Goal: Task Accomplishment & Management: Manage account settings

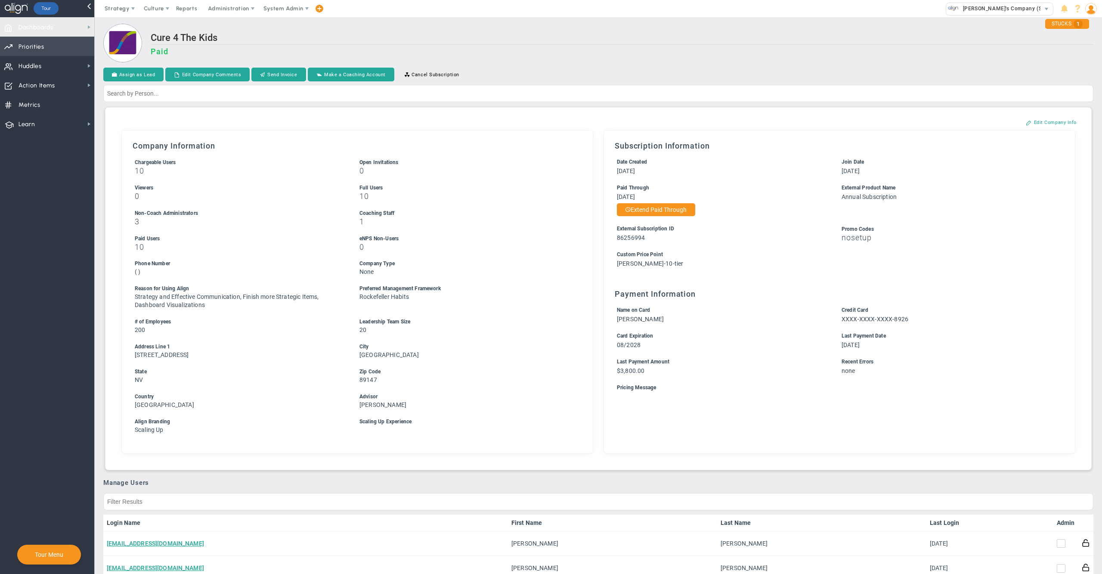
click at [53, 40] on span "Priorities Projects OKR Tree Priorities Projects OKRs" at bounding box center [47, 46] width 94 height 19
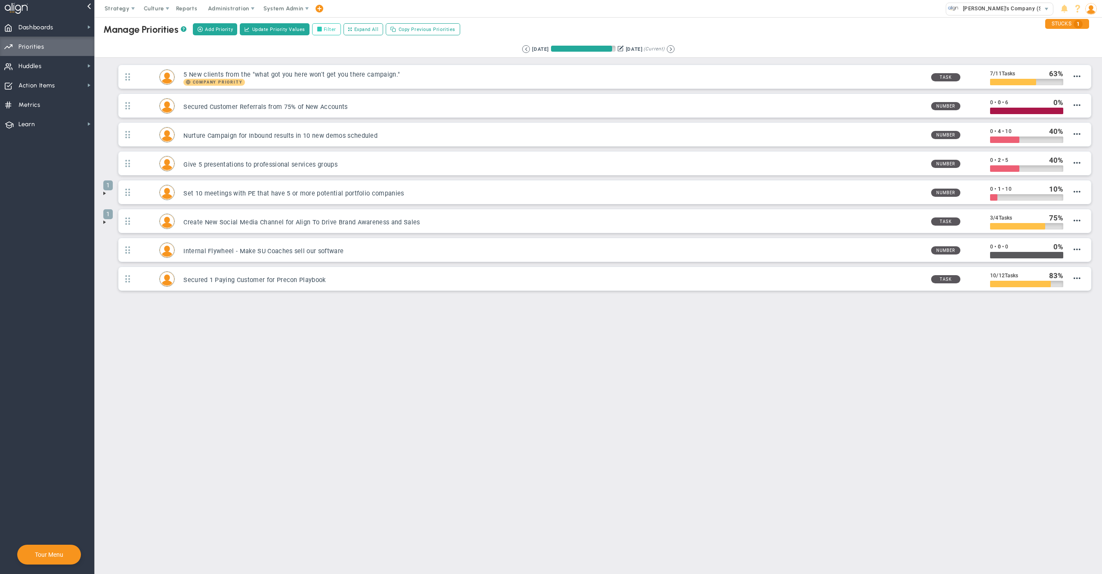
click at [339, 28] on label "Filter" at bounding box center [326, 29] width 29 height 12
click at [324, 28] on input "Filter" at bounding box center [321, 30] width 6 height 6
checkbox input "true"
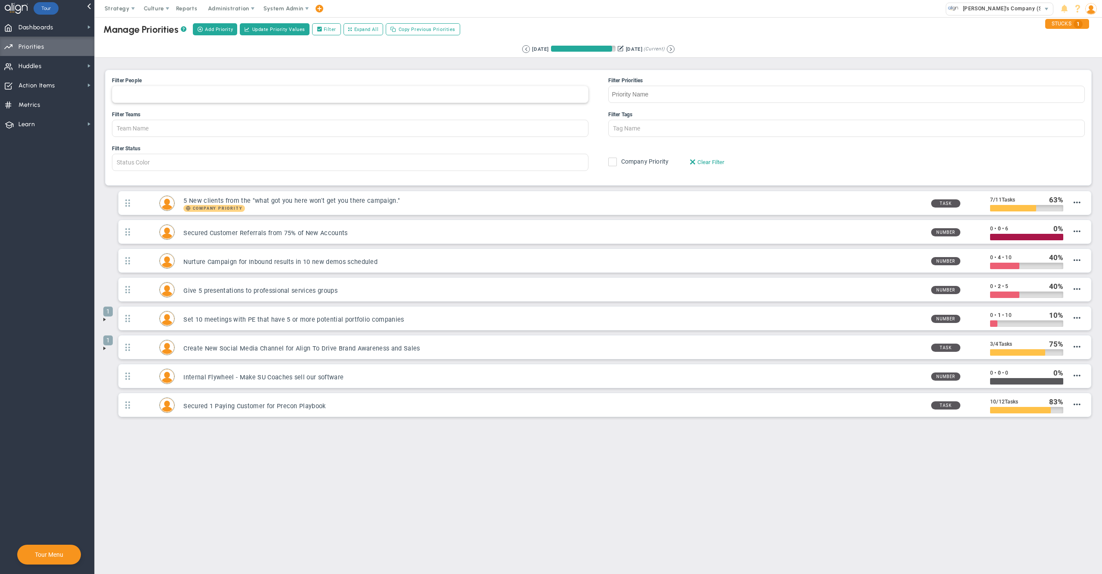
click at [424, 94] on div at bounding box center [350, 94] width 476 height 17
click at [132, 94] on input "Filter People [PERSON_NAME] [PERSON_NAME] Coach SSB Conference Room [PERSON_NAM…" at bounding box center [121, 94] width 19 height 16
type input "T"
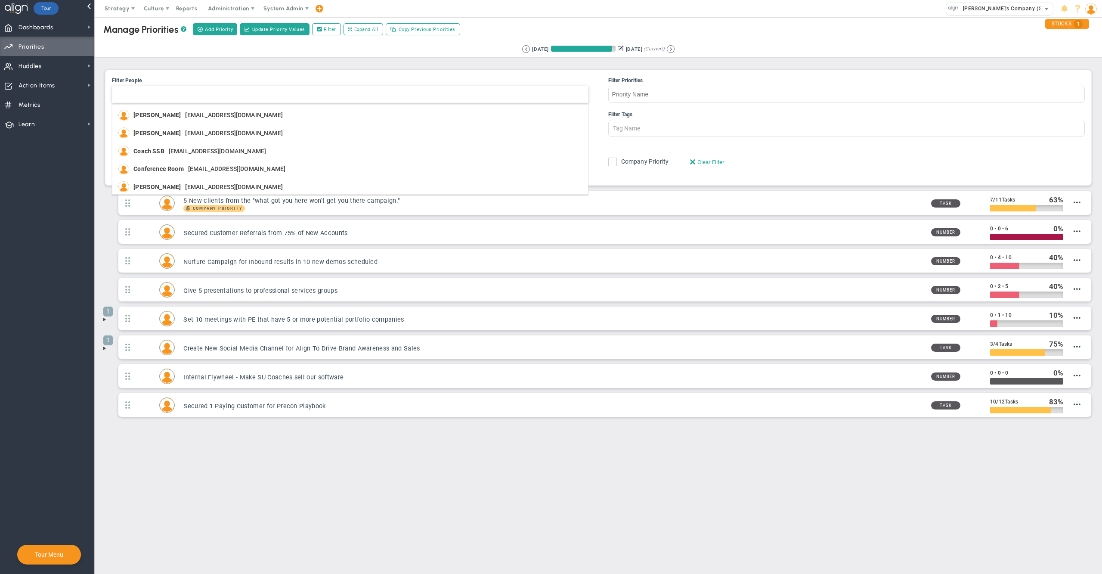
type input "Member Name"
click at [979, 4] on span "[PERSON_NAME]'s Company (Sandbox)" at bounding box center [1010, 8] width 104 height 11
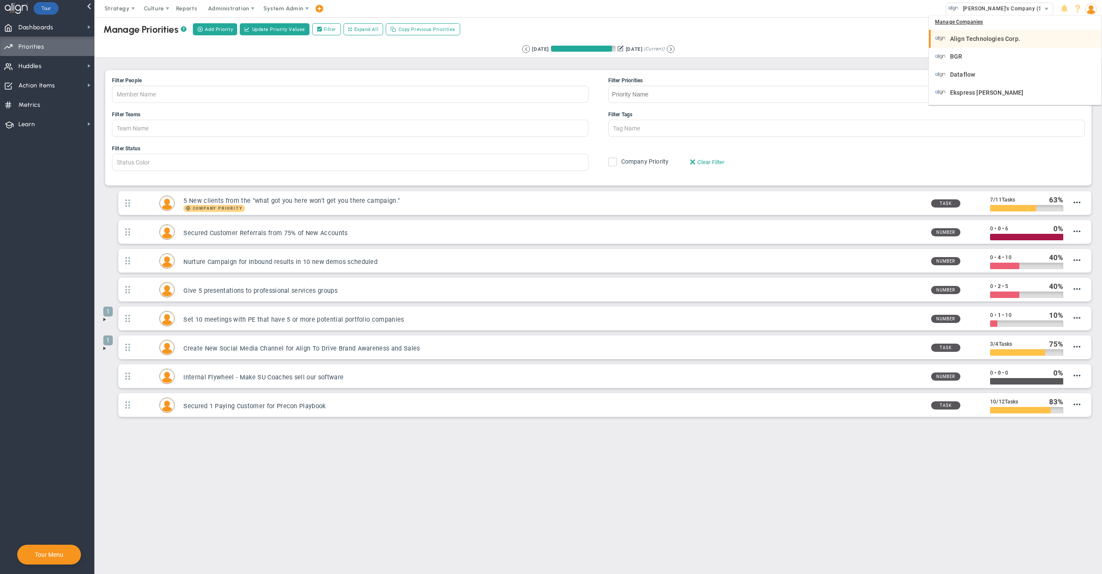
click at [973, 37] on span "Align Technologies Corp." at bounding box center [985, 39] width 70 height 6
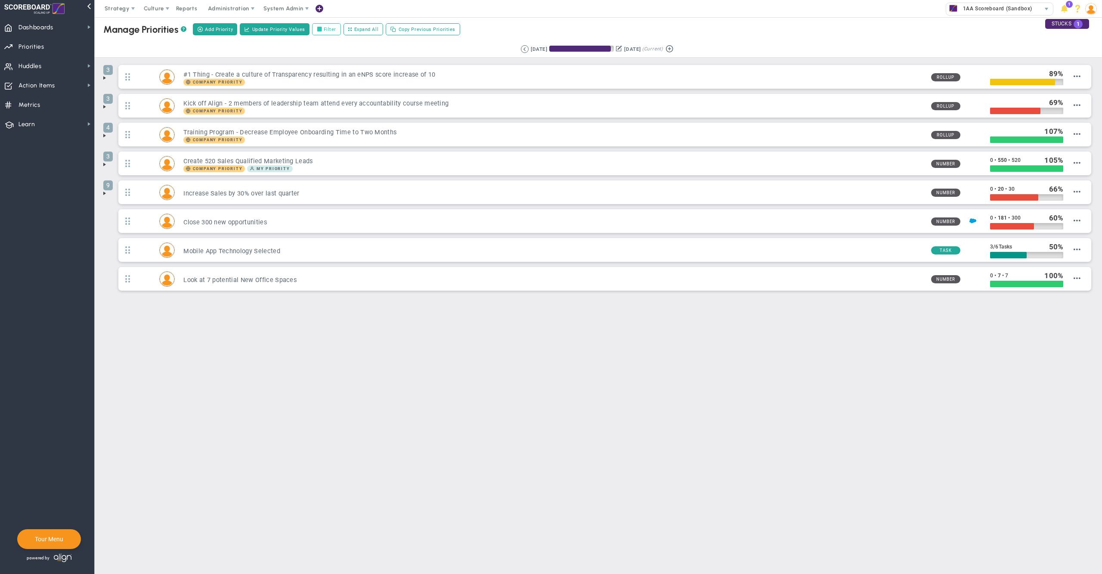
click at [333, 31] on label "Filter" at bounding box center [326, 29] width 29 height 12
click at [324, 31] on input "Filter" at bounding box center [321, 30] width 6 height 6
checkbox input "true"
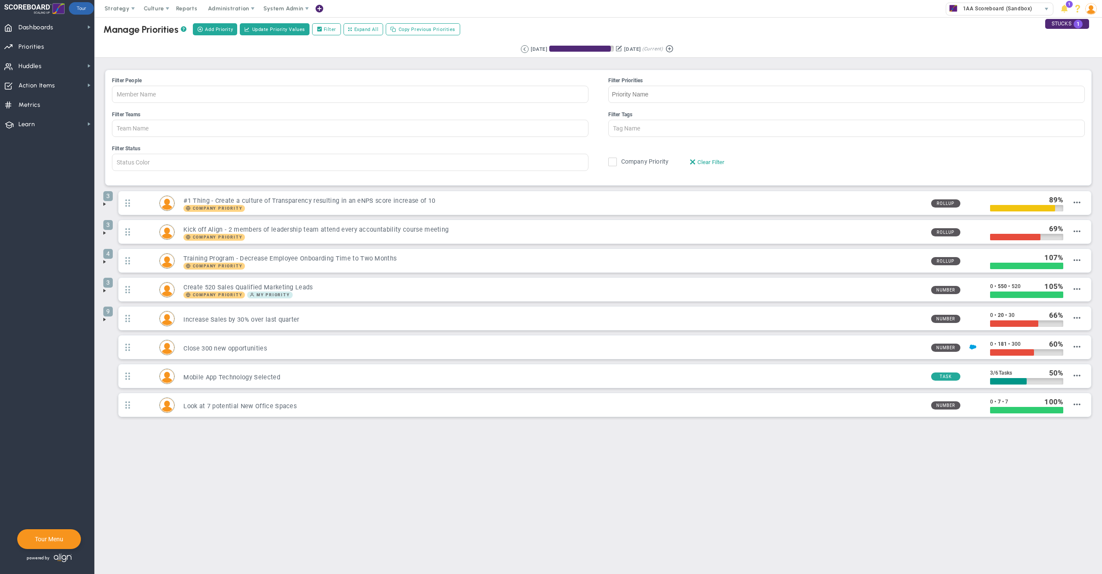
click at [291, 85] on div "Filter People" at bounding box center [350, 81] width 476 height 8
click at [173, 86] on input "Member Name" at bounding box center [142, 94] width 61 height 16
type input "[PERSON_NAME]"
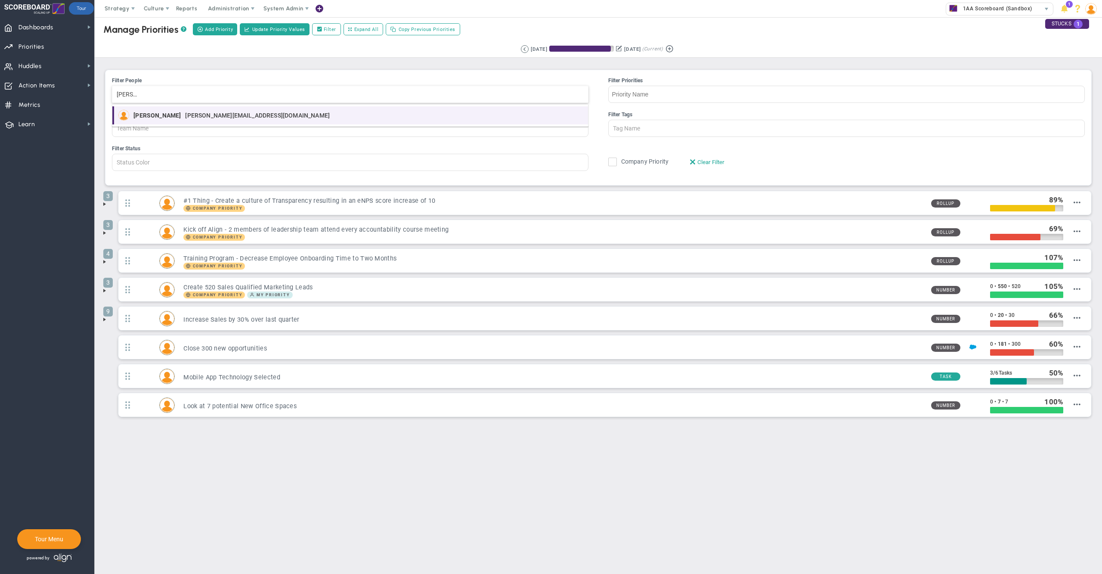
click at [224, 121] on li "Tom Johnson tom.johnson13973@testco.com" at bounding box center [349, 115] width 475 height 18
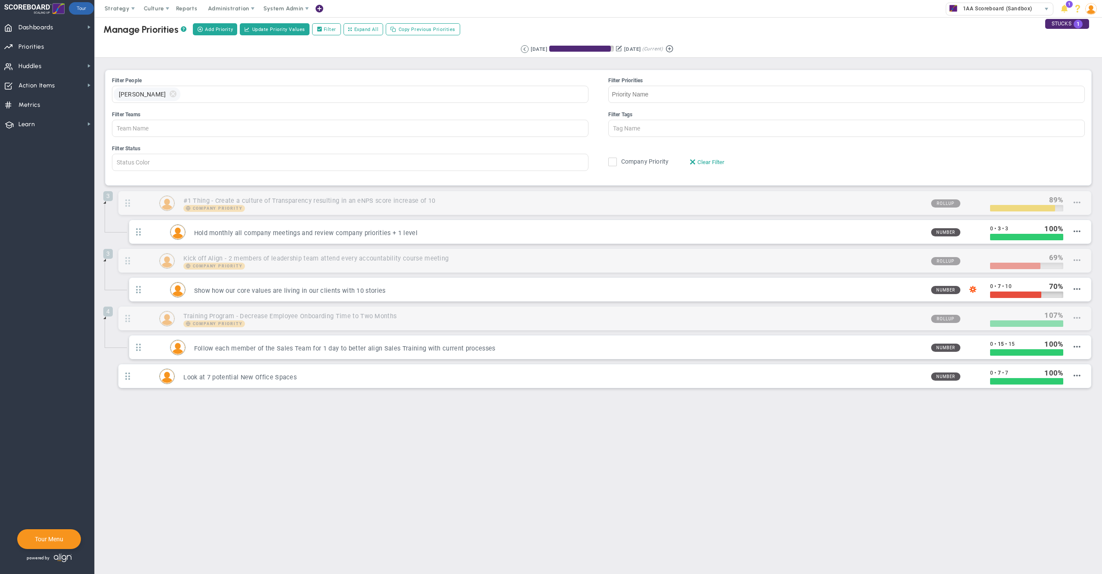
click at [304, 74] on div "Filter People Tom Johnson Alex Abramson James Miller Jane Wilson Katie Williams…" at bounding box center [597, 127] width 985 height 115
click at [231, 9] on span "Administration" at bounding box center [228, 8] width 41 height 6
click at [231, 26] on span "Manage Users" at bounding box center [237, 25] width 71 height 17
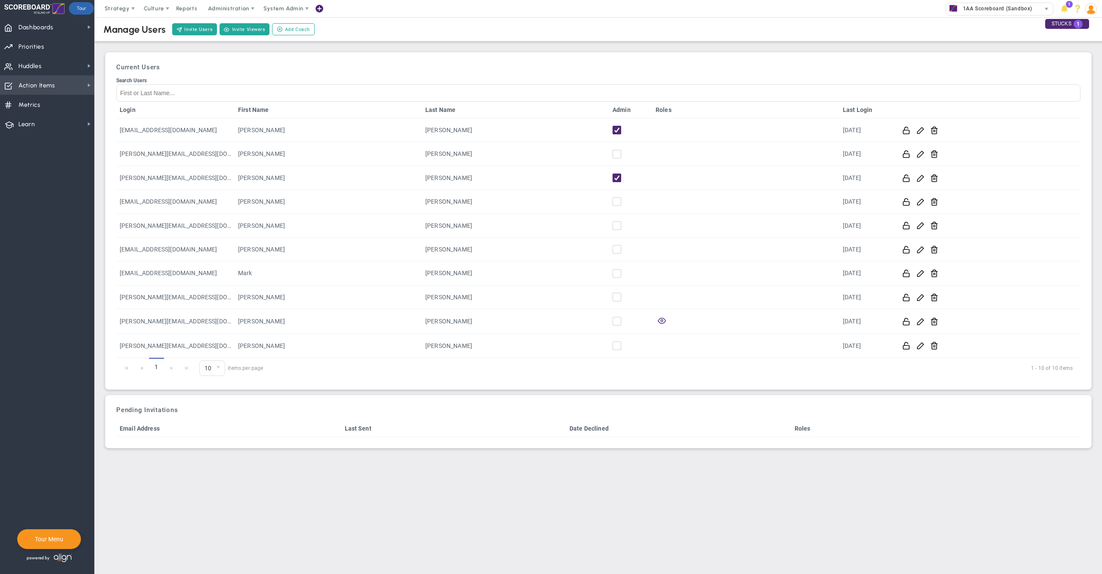
click at [35, 84] on span "Action Items" at bounding box center [37, 86] width 37 height 18
click at [288, 9] on span "System Admin" at bounding box center [283, 8] width 40 height 6
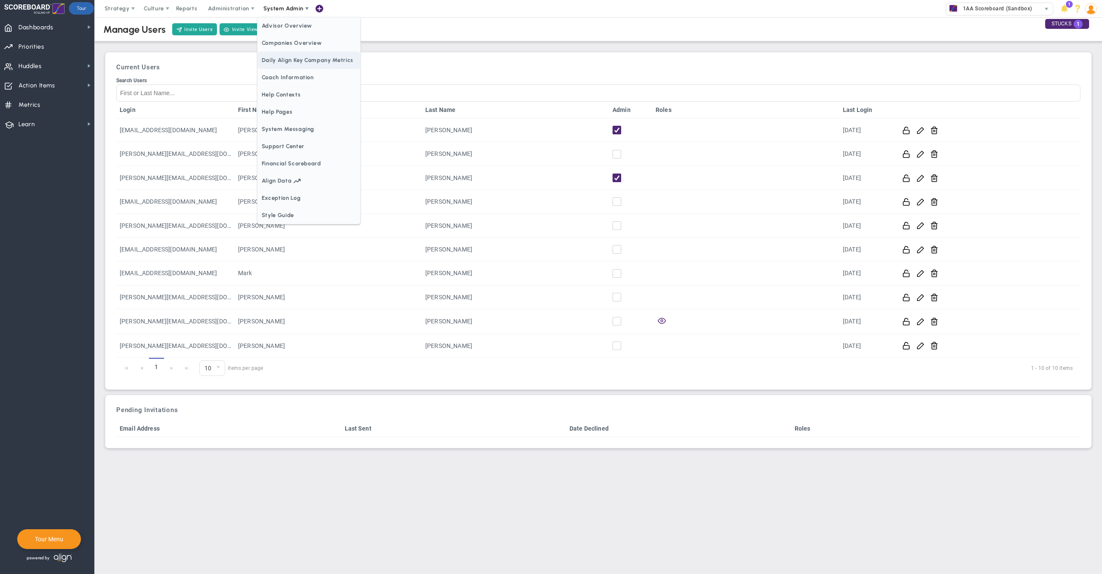
click at [294, 53] on span "Daily Align Key Company Metrics" at bounding box center [308, 60] width 103 height 17
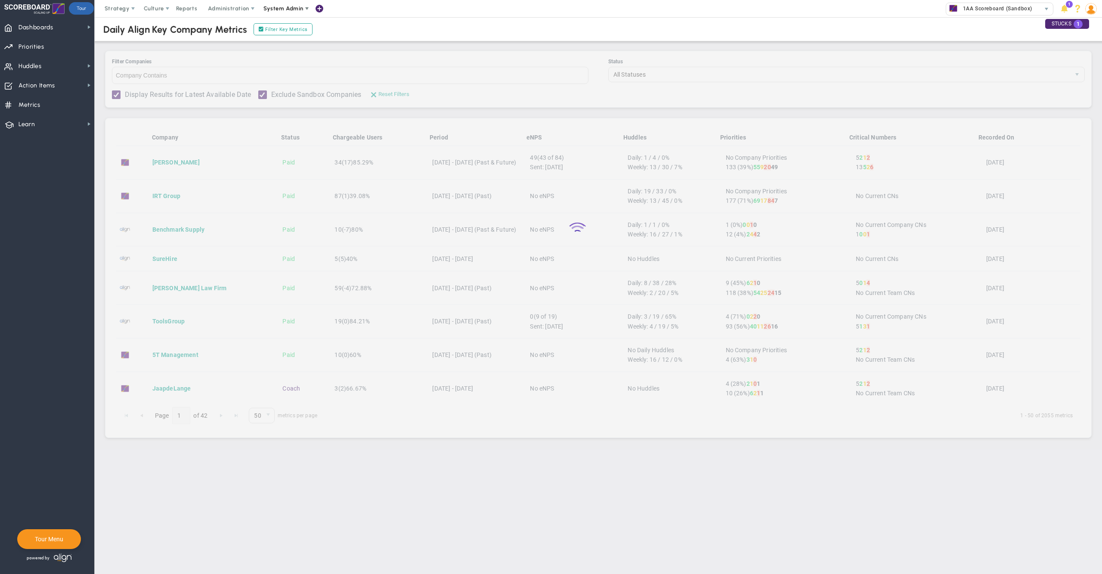
click at [295, 7] on span "System Admin" at bounding box center [283, 8] width 40 height 6
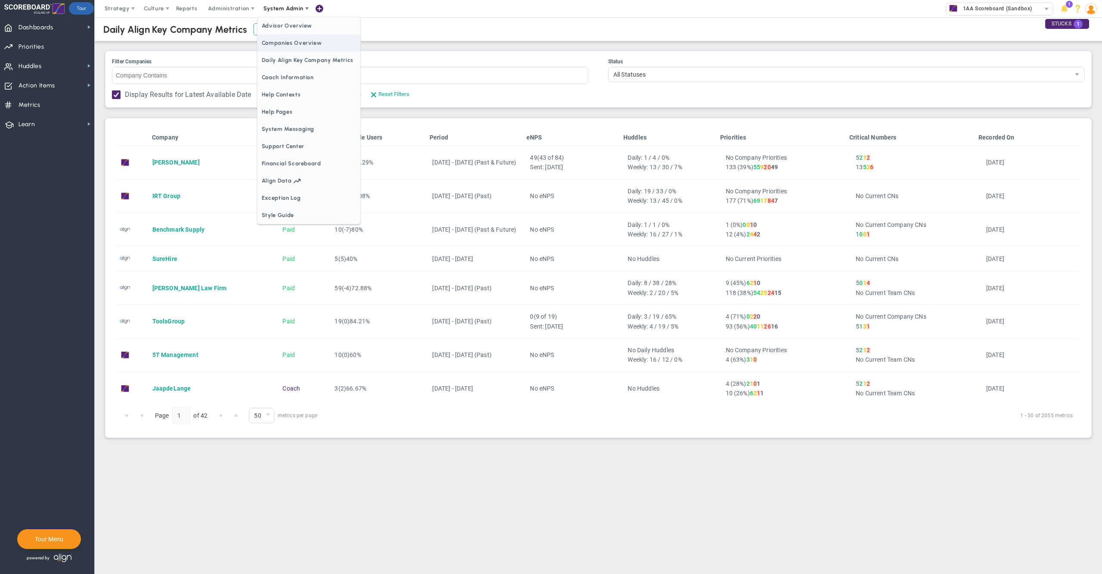
click at [295, 43] on span "Companies Overview" at bounding box center [308, 42] width 103 height 17
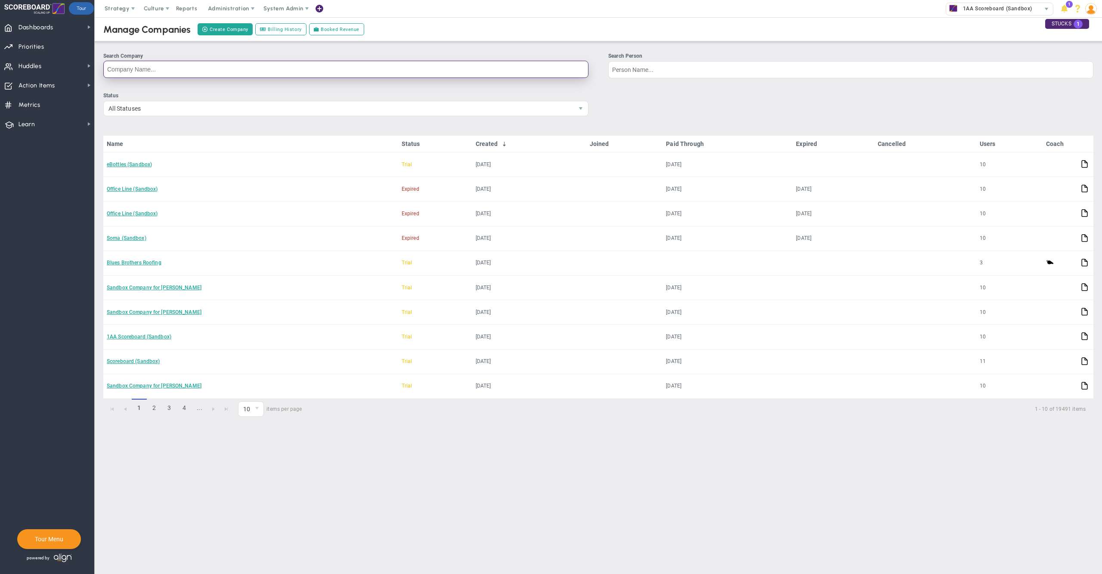
click at [269, 70] on input "Search Company" at bounding box center [345, 69] width 485 height 17
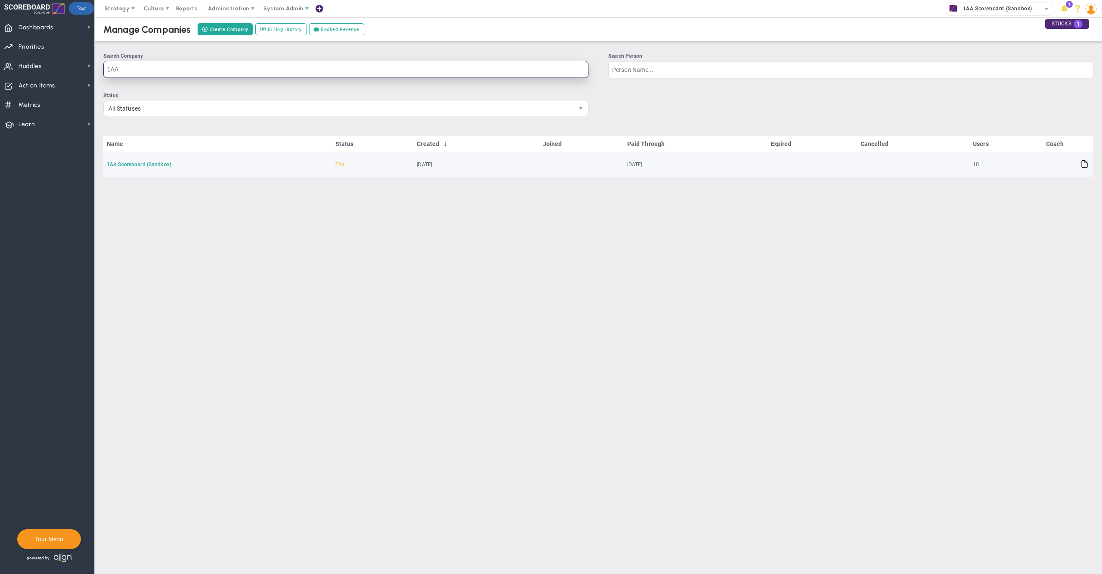
type input "1AA"
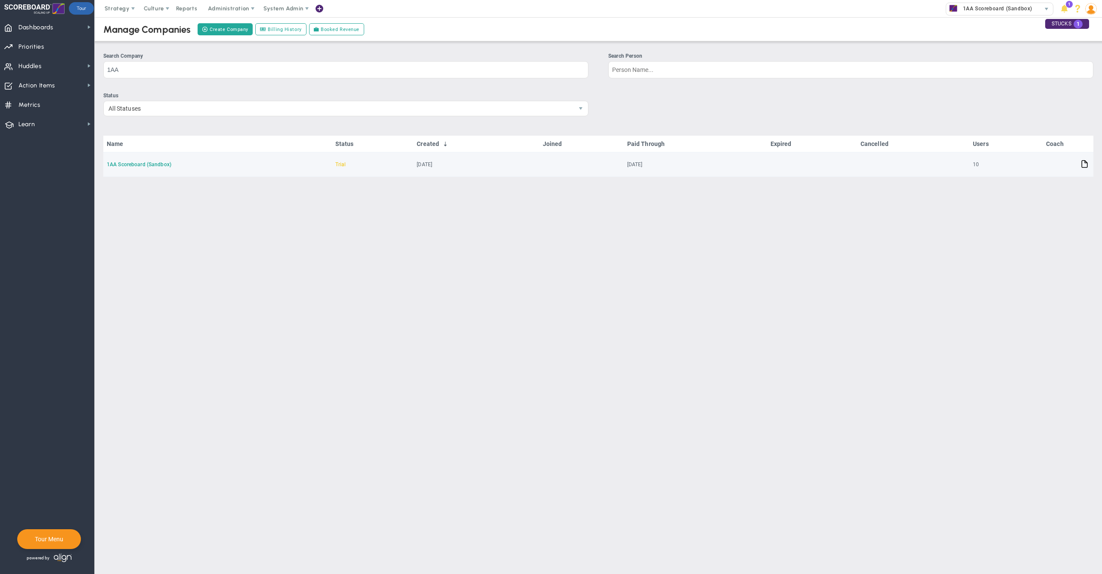
click at [127, 163] on link "1AA Scoreboard (Sandbox)" at bounding box center [139, 164] width 65 height 6
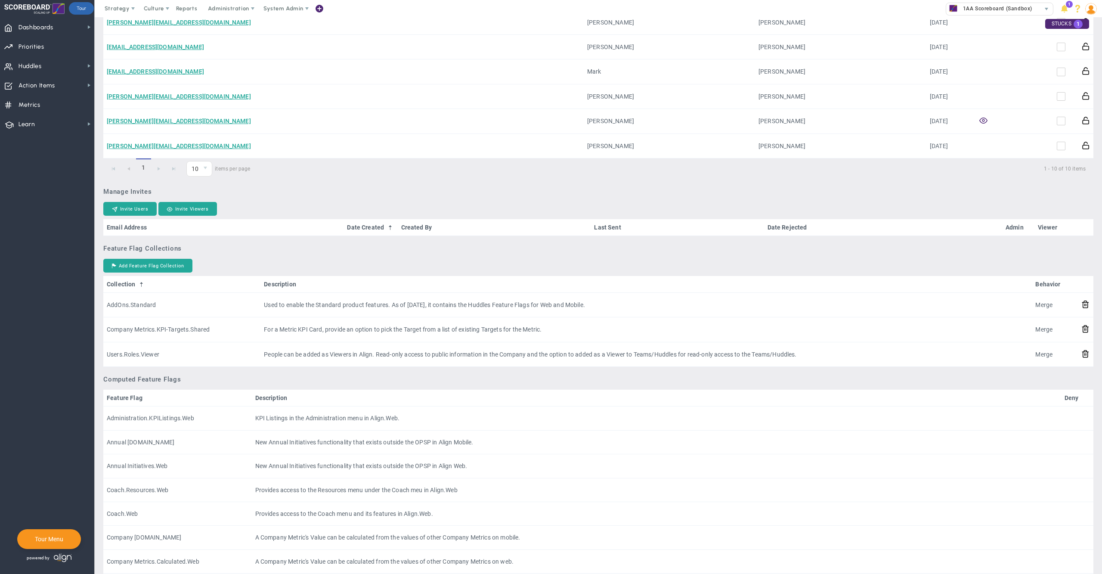
scroll to position [243, 0]
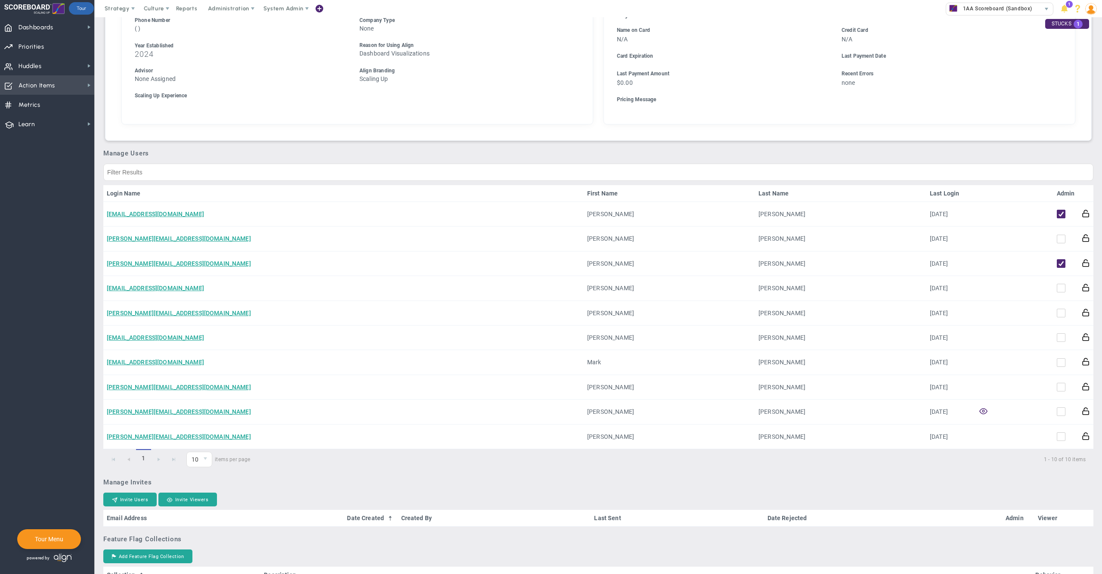
click at [58, 85] on span "Action Items Action Items" at bounding box center [47, 84] width 94 height 19
click at [120, 118] on span "Stucks" at bounding box center [122, 117] width 18 height 8
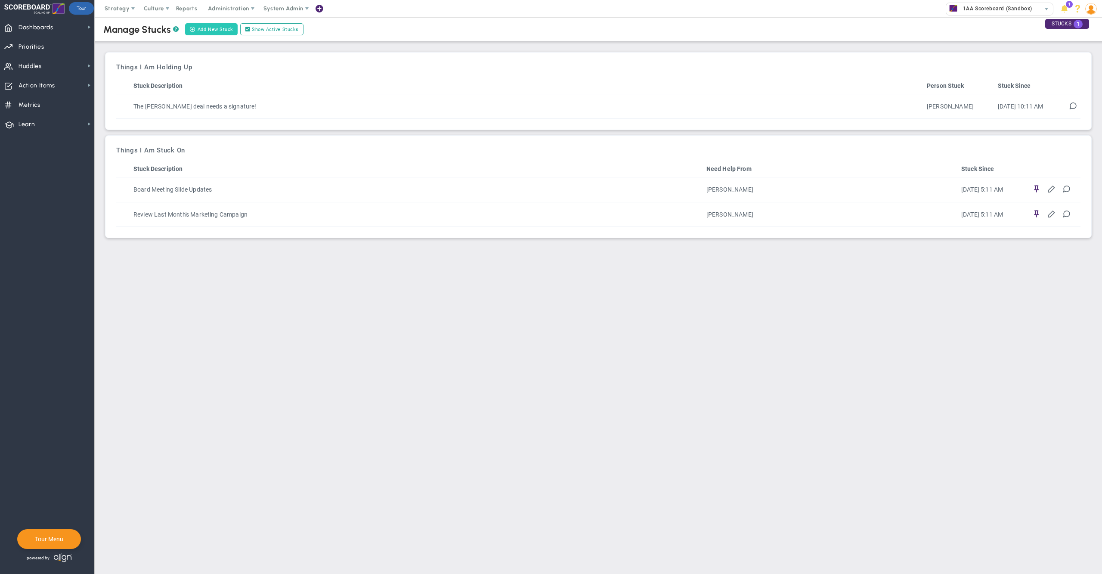
click at [213, 31] on button "Add New Stuck" at bounding box center [211, 29] width 53 height 12
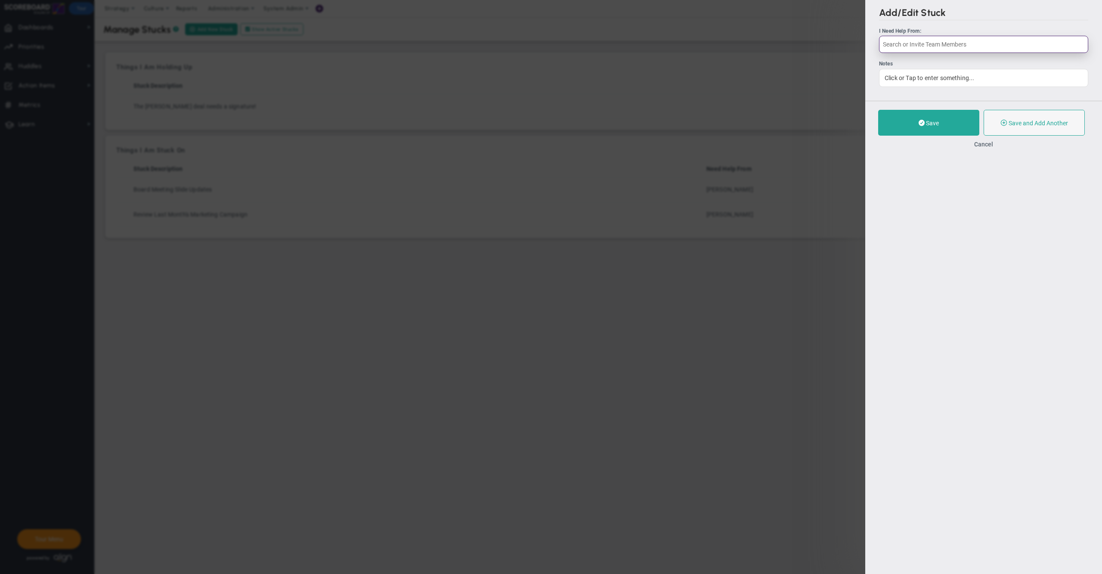
click at [927, 49] on input "text" at bounding box center [983, 44] width 209 height 17
click at [908, 83] on span "Tom Johnson" at bounding box center [923, 86] width 47 height 6
type input "Tom Johnson"
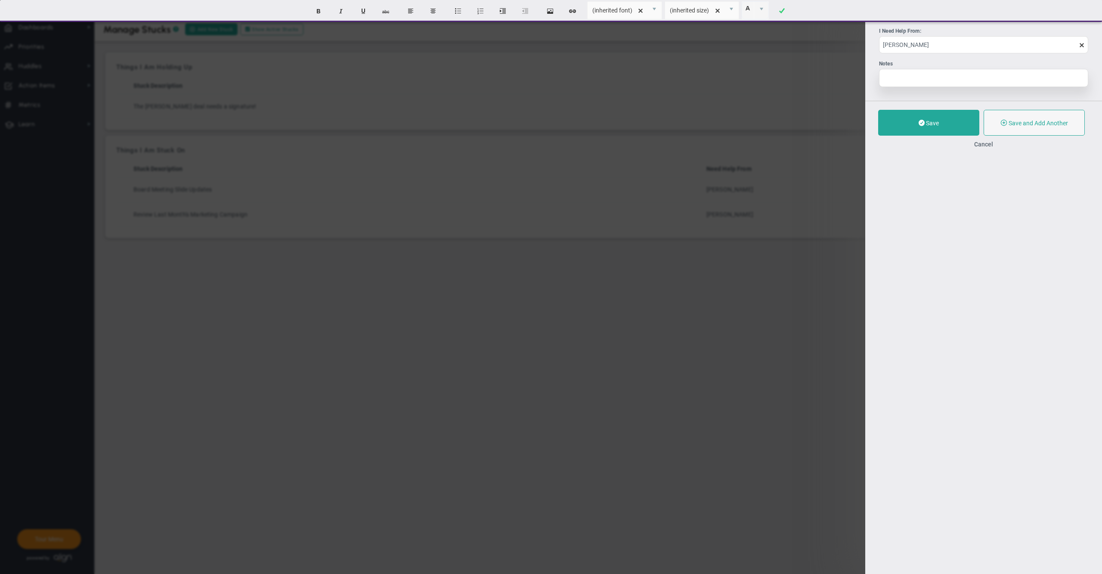
click at [911, 81] on div at bounding box center [983, 78] width 209 height 18
click at [913, 126] on button "Save" at bounding box center [928, 123] width 101 height 26
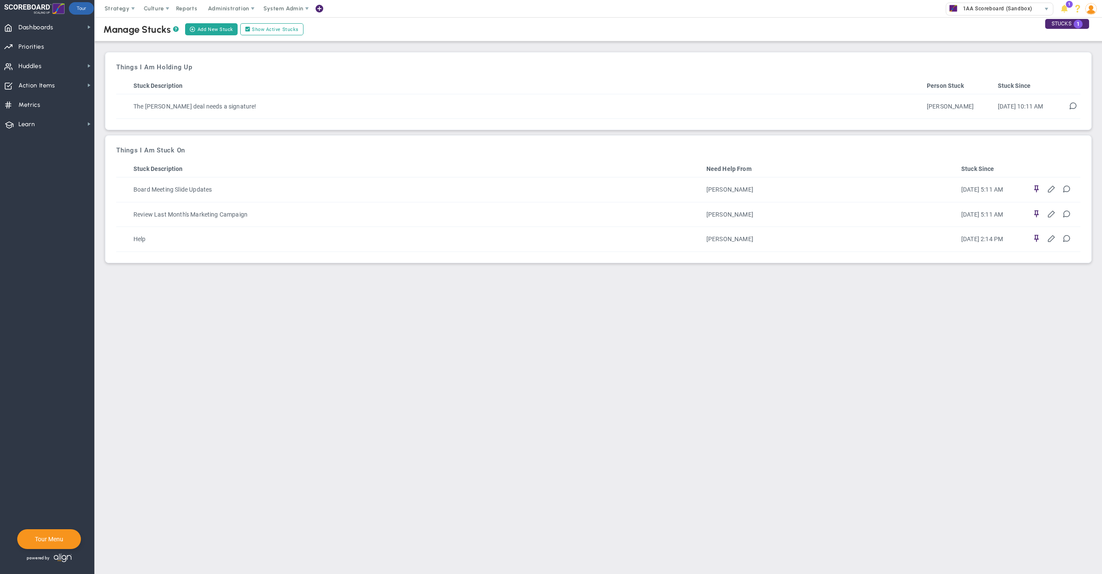
click at [1092, 12] on img at bounding box center [1091, 9] width 12 height 12
click at [288, 7] on span "System Admin" at bounding box center [283, 8] width 40 height 6
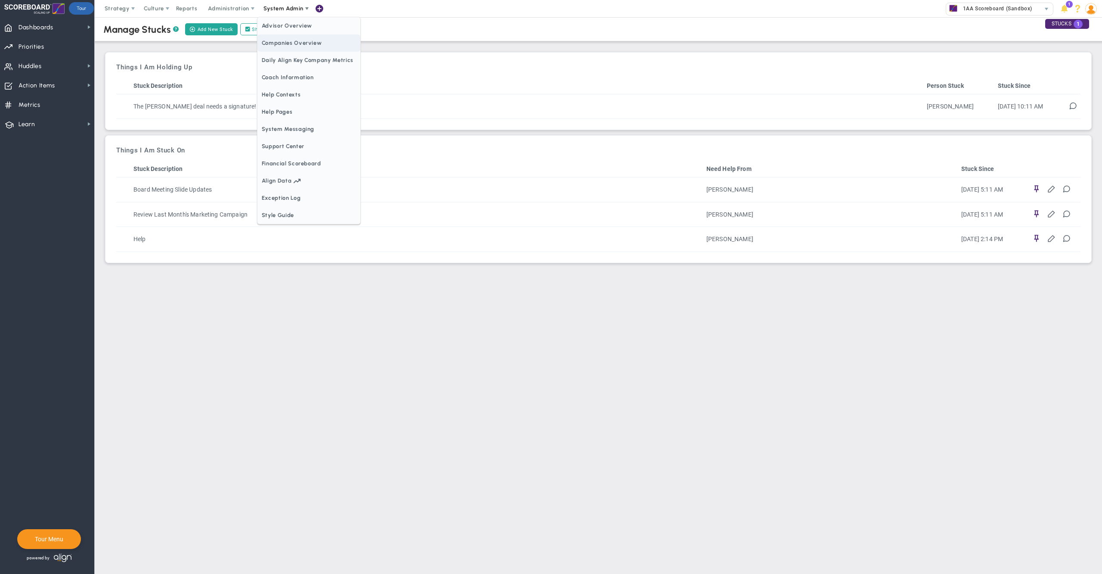
click at [300, 45] on span "Companies Overview" at bounding box center [308, 42] width 103 height 17
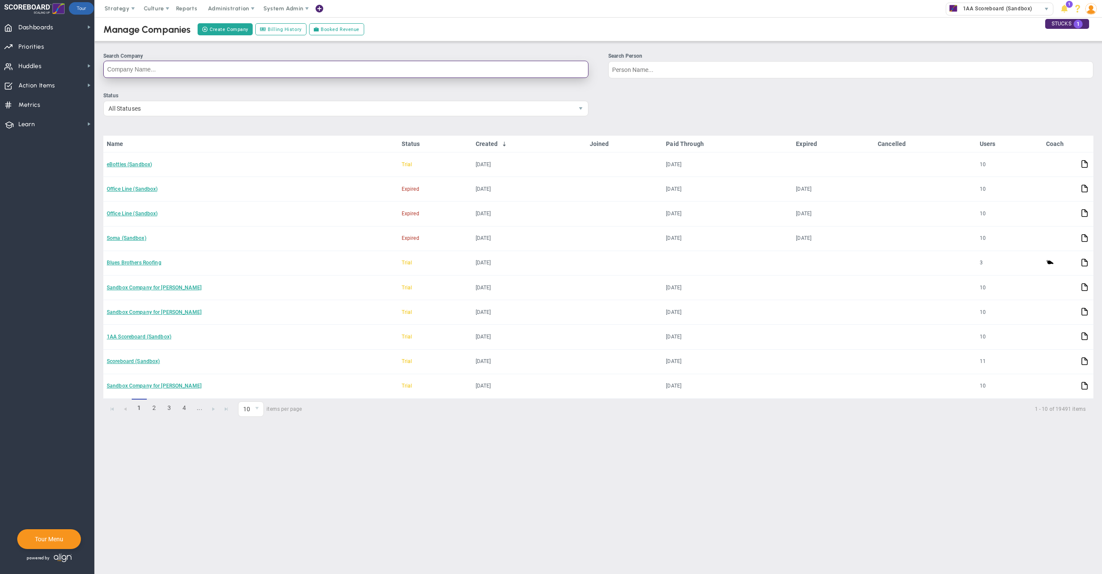
click at [435, 71] on input "Search Company" at bounding box center [345, 69] width 485 height 17
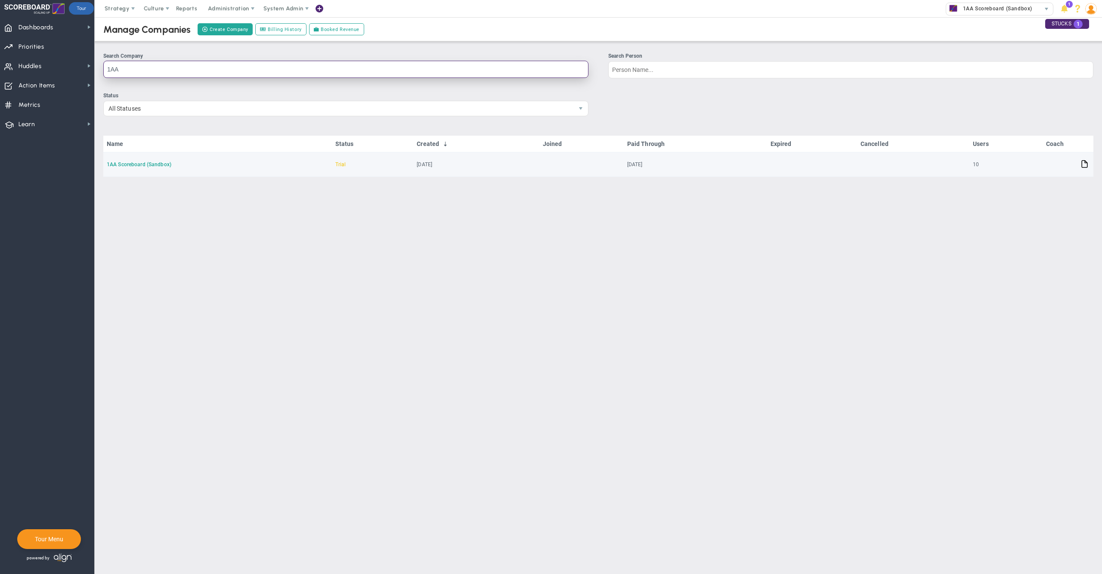
type input "1AA"
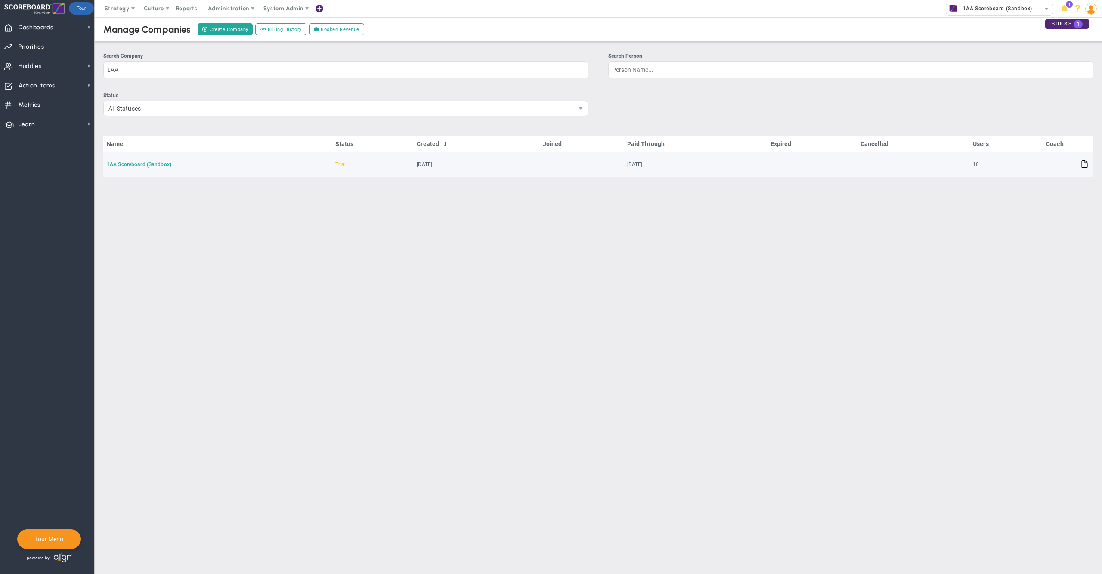
click at [137, 163] on link "1AA Scoreboard (Sandbox)" at bounding box center [139, 164] width 65 height 6
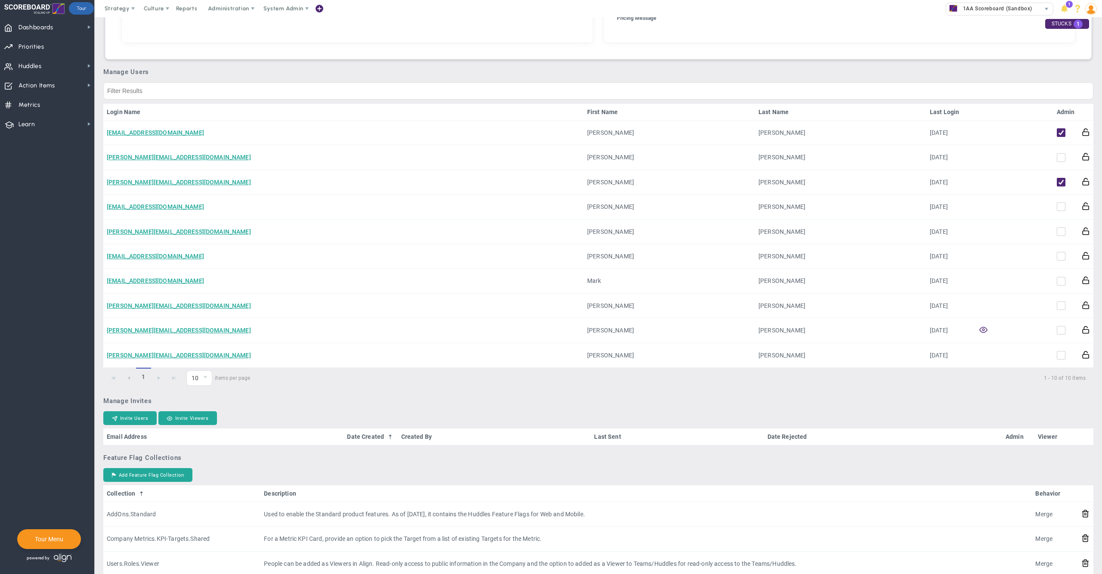
scroll to position [321, 0]
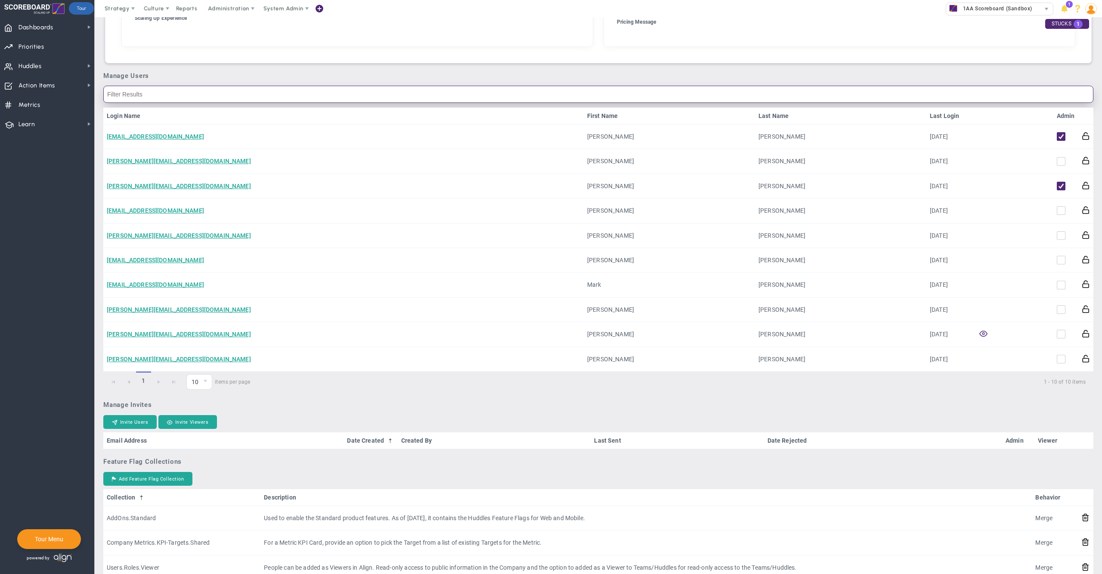
click at [664, 96] on input "text" at bounding box center [598, 94] width 990 height 17
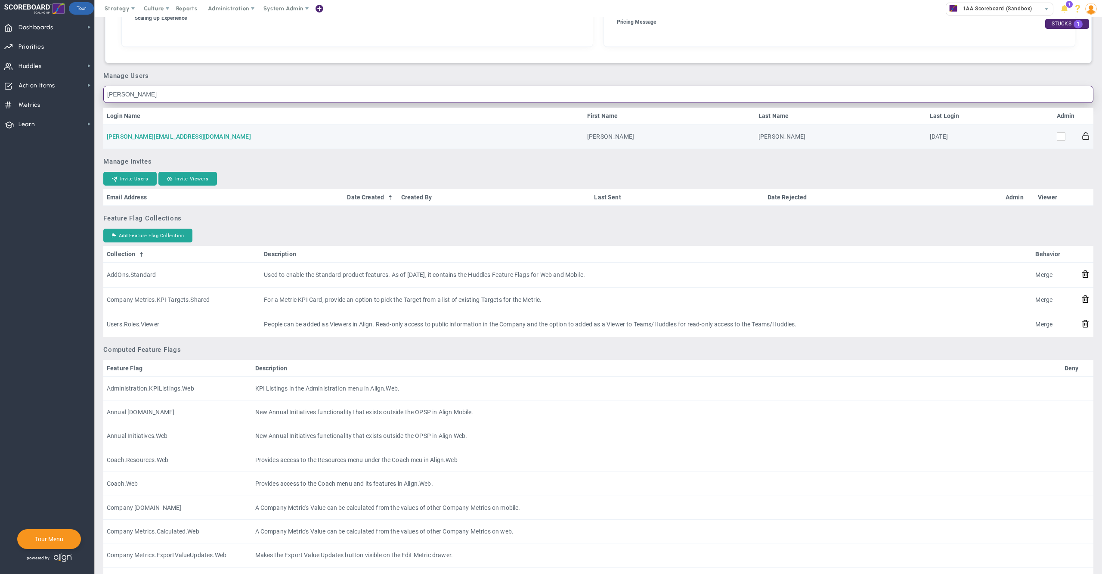
type input "[PERSON_NAME]"
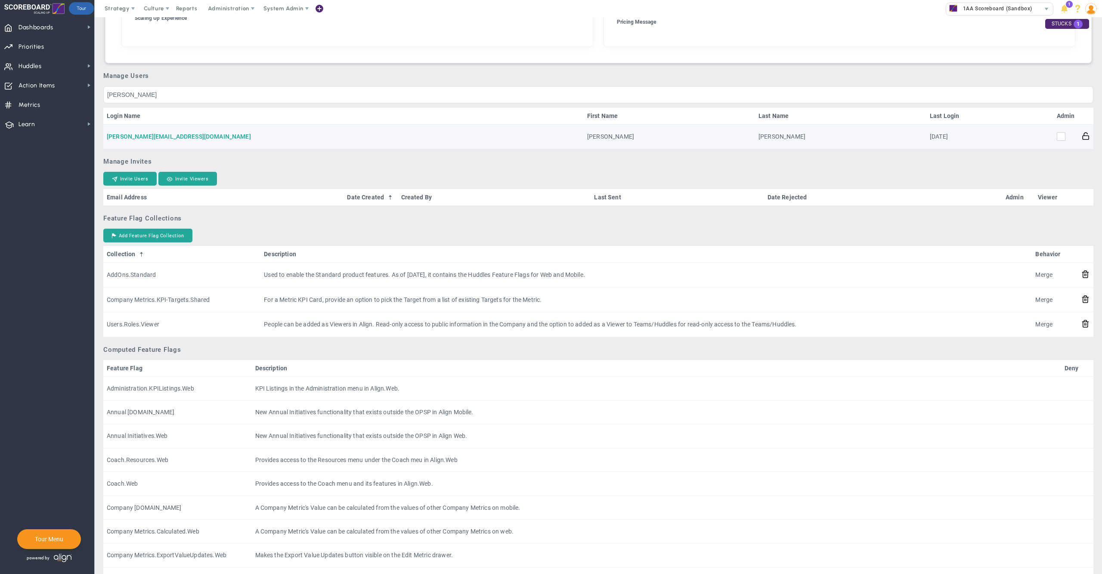
click at [176, 139] on link "tom.johnson13973@testco.com" at bounding box center [179, 136] width 144 height 7
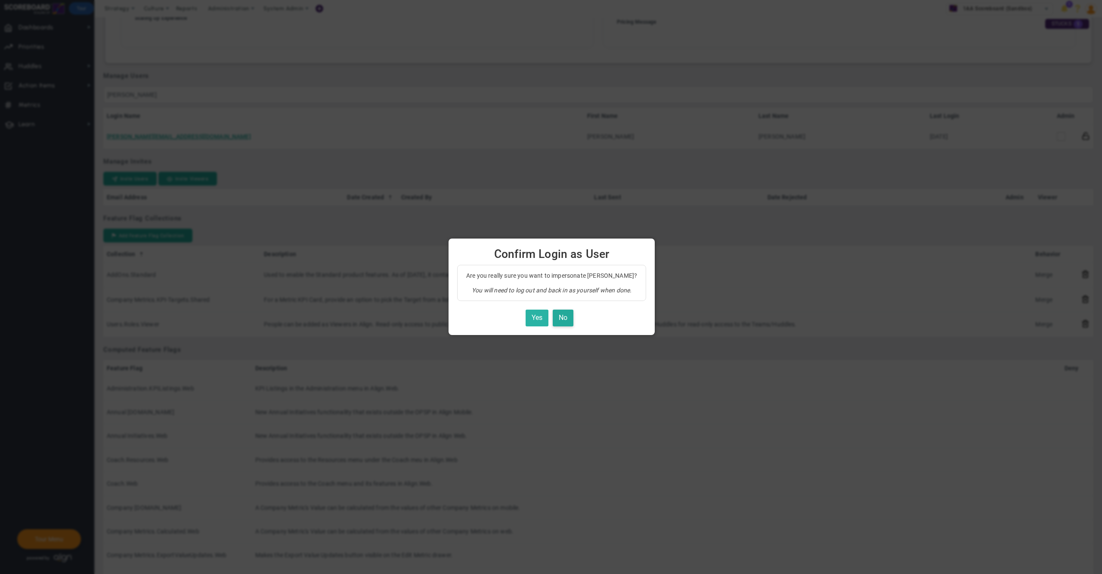
click at [535, 315] on button "Yes" at bounding box center [536, 317] width 23 height 17
